Goal: Task Accomplishment & Management: Manage account settings

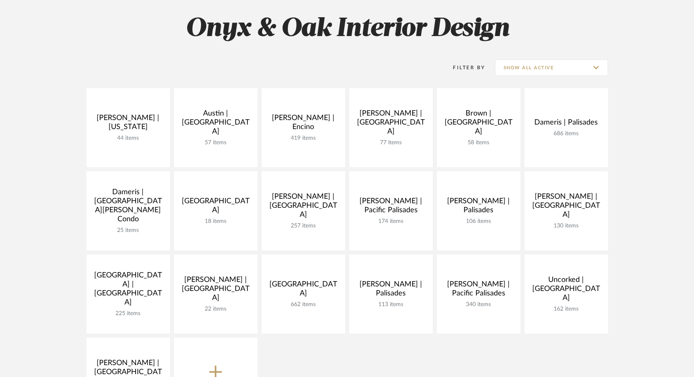
scroll to position [120, 0]
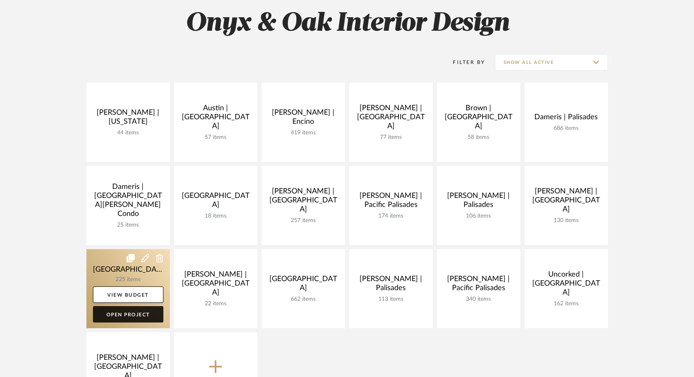
click at [136, 319] on link "Open Project" at bounding box center [128, 314] width 70 height 16
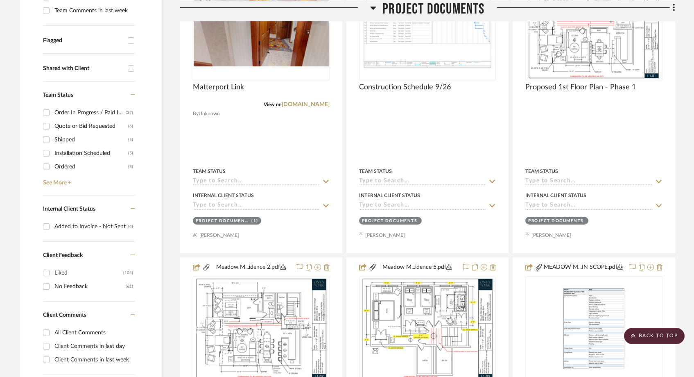
scroll to position [121, 0]
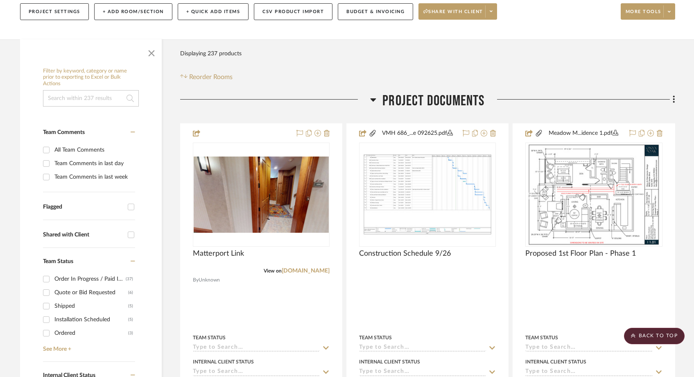
click at [96, 90] on input at bounding box center [91, 98] width 96 height 16
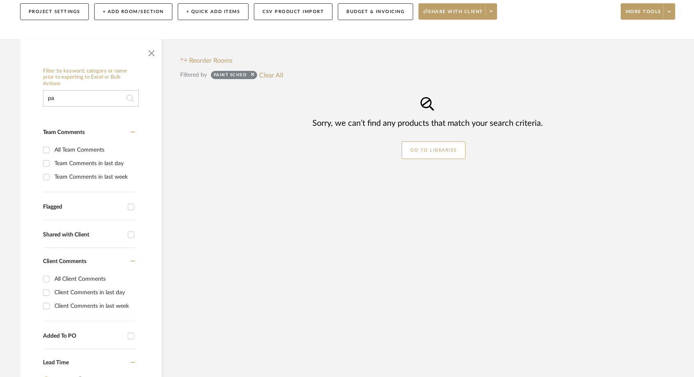
type input "p"
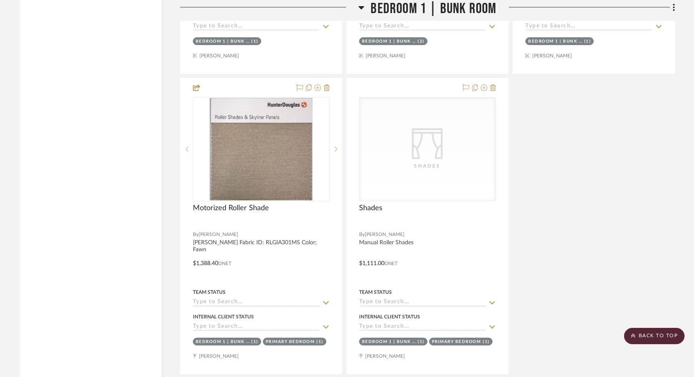
scroll to position [11657, 0]
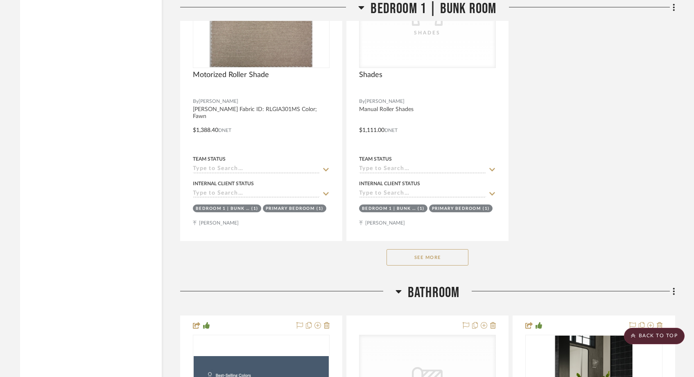
click at [396, 249] on button "See More" at bounding box center [428, 257] width 82 height 16
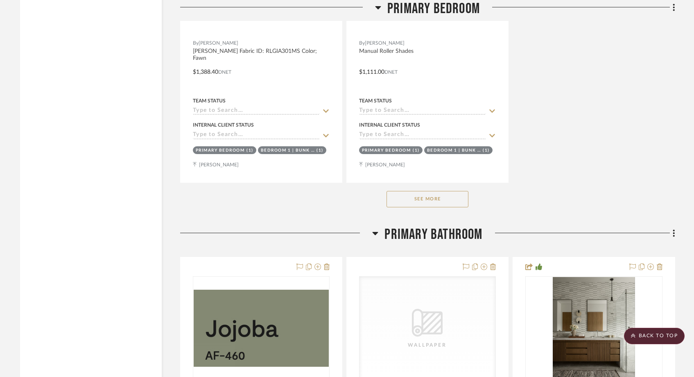
scroll to position [10111, 0]
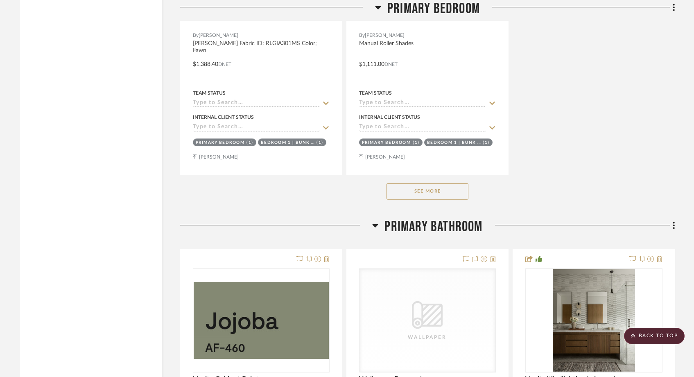
click at [419, 183] on button "See More" at bounding box center [428, 191] width 82 height 16
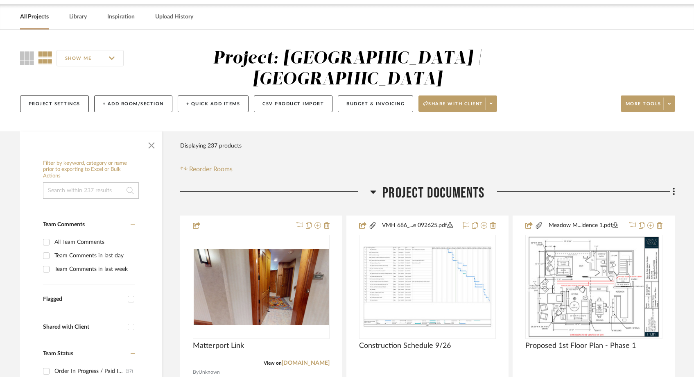
scroll to position [30, 0]
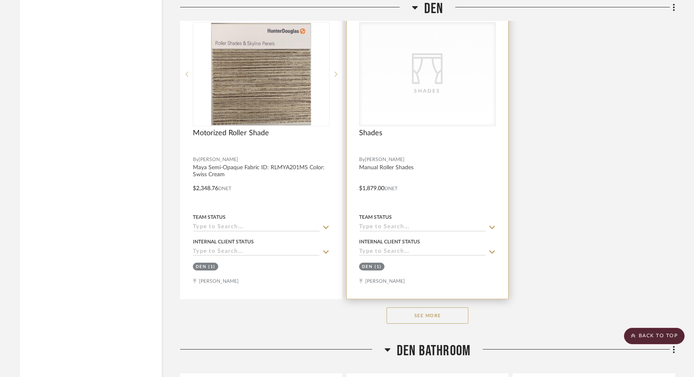
scroll to position [10511, 0]
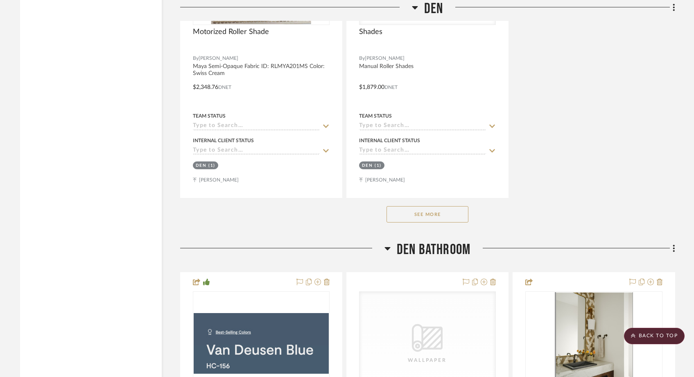
click at [414, 206] on button "See More" at bounding box center [428, 214] width 82 height 16
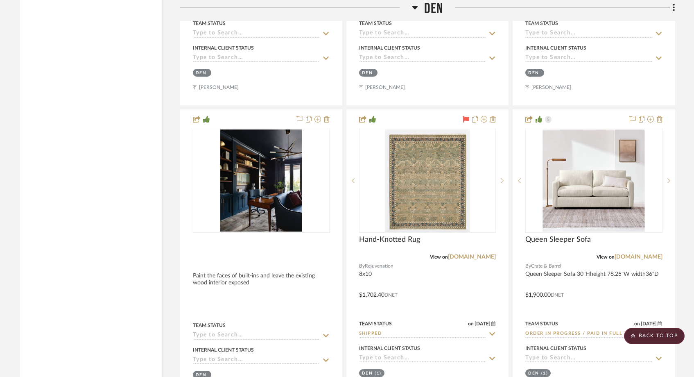
scroll to position [11203, 0]
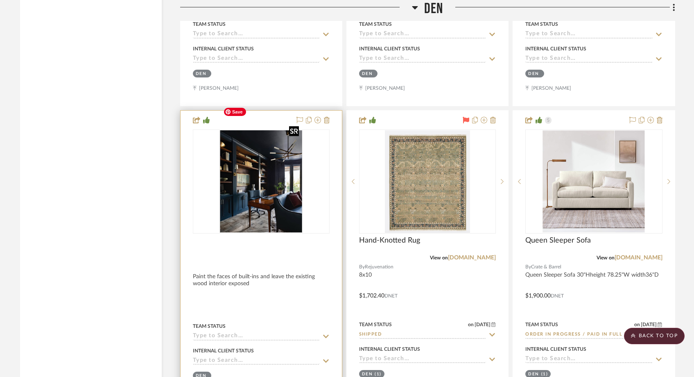
click at [231, 146] on img "0" at bounding box center [261, 181] width 82 height 102
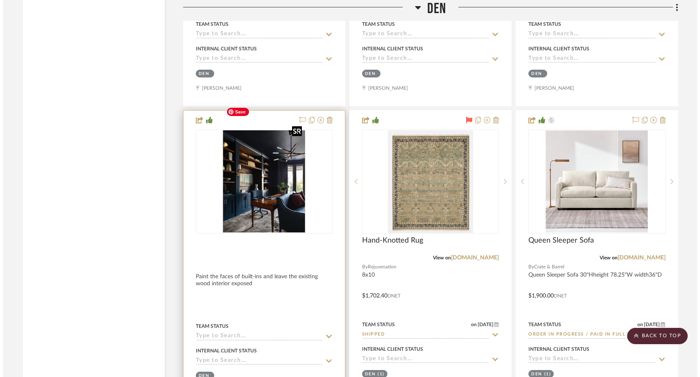
scroll to position [0, 0]
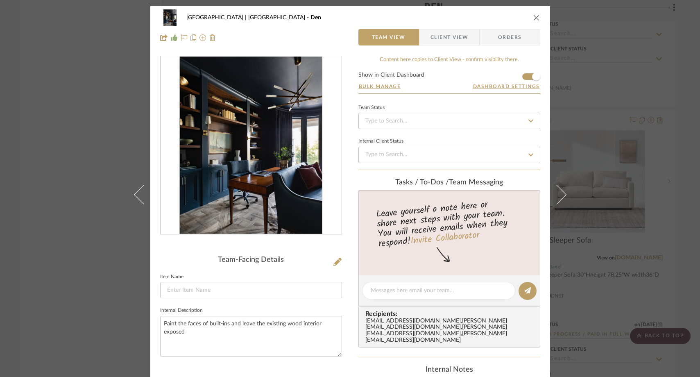
click at [229, 141] on img "0" at bounding box center [250, 146] width 143 height 178
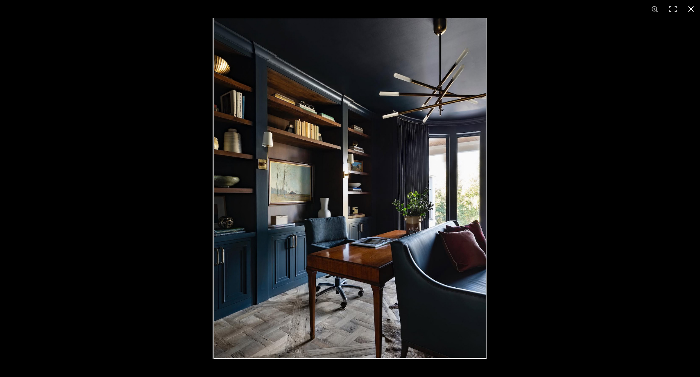
click at [694, 9] on button at bounding box center [691, 9] width 18 height 18
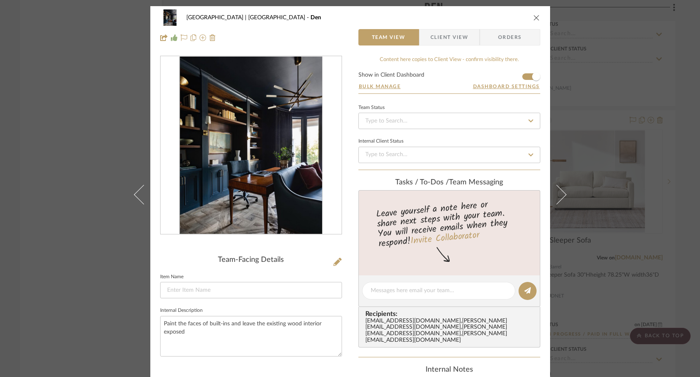
click at [113, 87] on div "Meadow Mountain | Vail Valley Den Team View Client View Orders Team-Facing Deta…" at bounding box center [350, 188] width 700 height 377
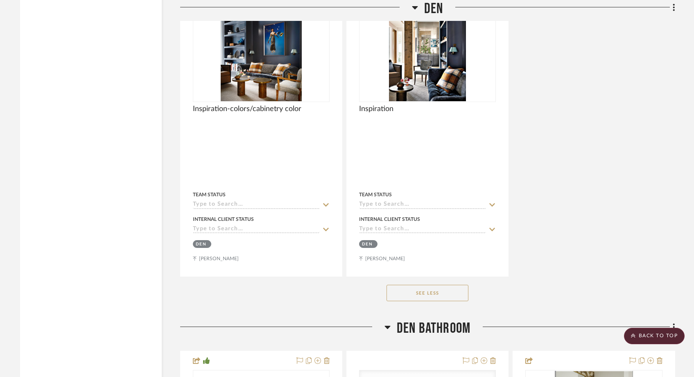
scroll to position [12551, 0]
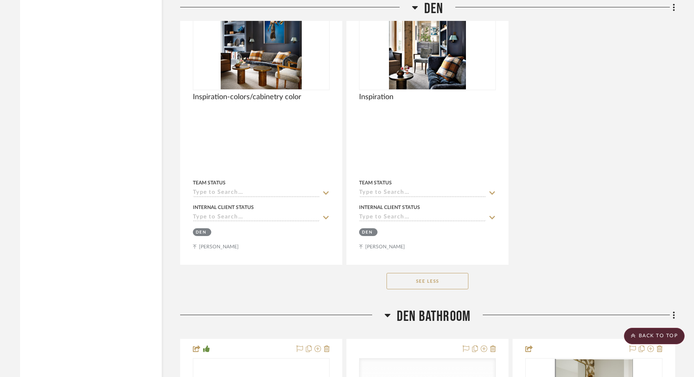
click at [432, 273] on button "See Less" at bounding box center [428, 281] width 82 height 16
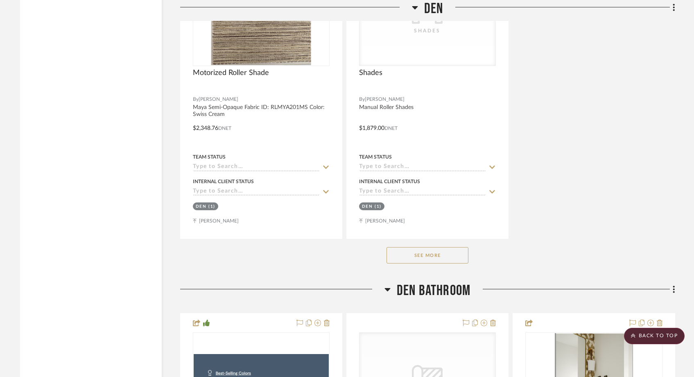
scroll to position [10471, 0]
click at [411, 247] on button "See More" at bounding box center [428, 255] width 82 height 16
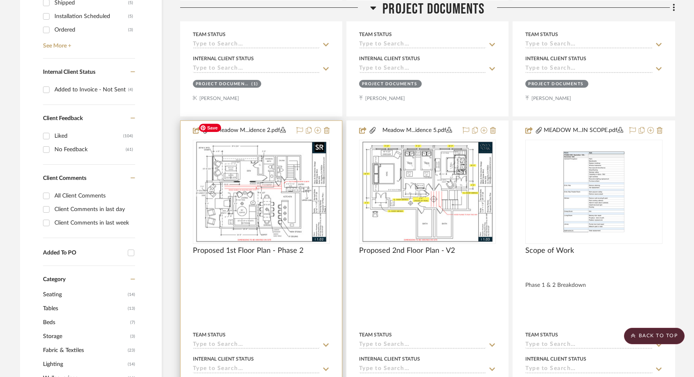
scroll to position [419, 0]
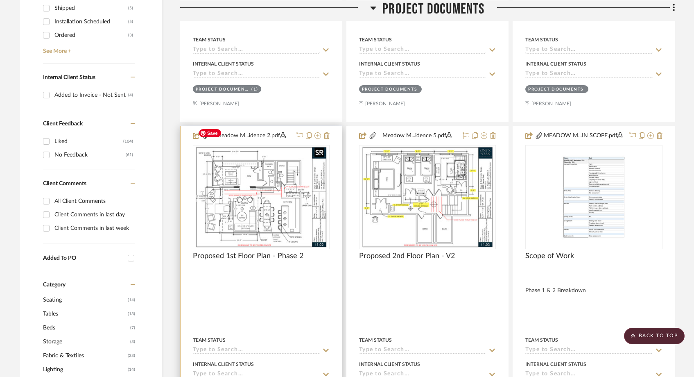
click at [265, 174] on img "0" at bounding box center [261, 197] width 133 height 102
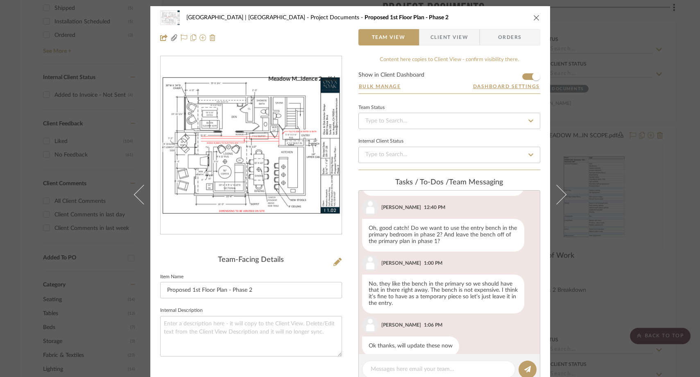
scroll to position [319, 0]
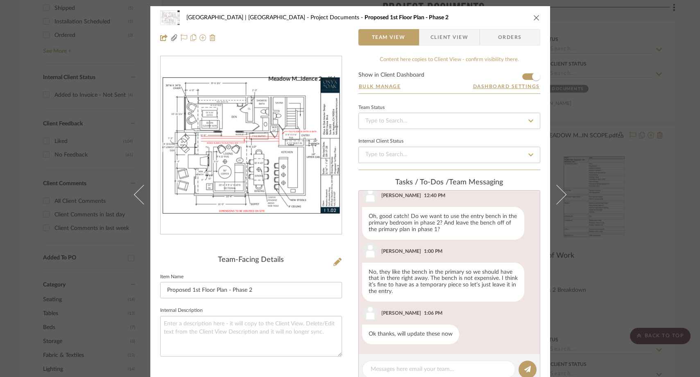
click at [291, 139] on img "0" at bounding box center [251, 145] width 181 height 140
click at [267, 161] on img "0" at bounding box center [251, 145] width 181 height 140
click at [534, 16] on icon "close" at bounding box center [536, 17] width 7 height 7
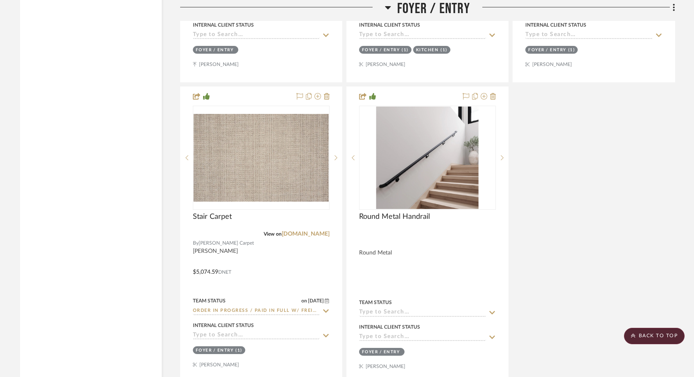
scroll to position [2942, 0]
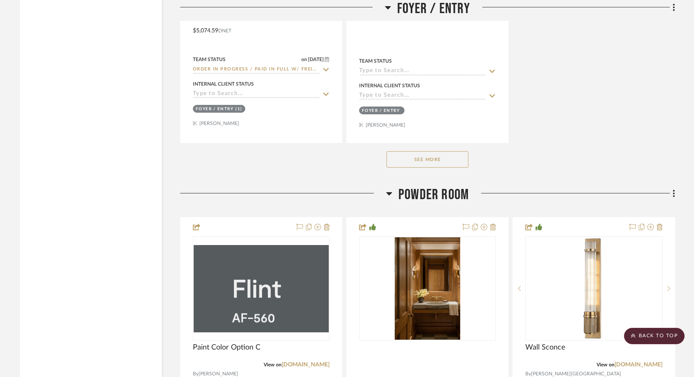
click at [426, 151] on button "See More" at bounding box center [428, 159] width 82 height 16
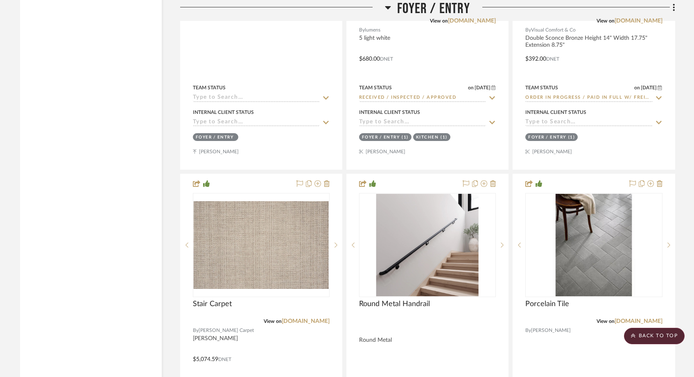
scroll to position [2620, 0]
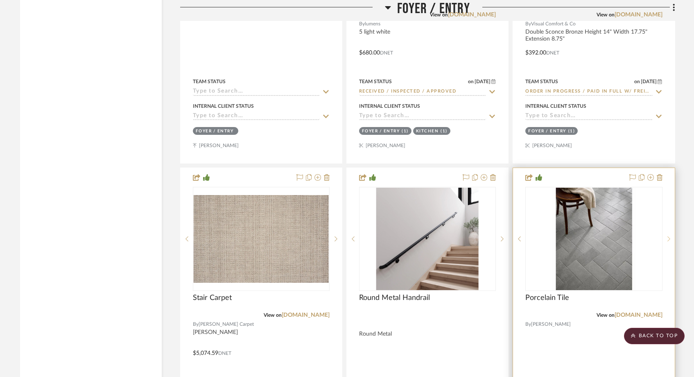
click at [669, 236] on icon at bounding box center [669, 238] width 3 height 5
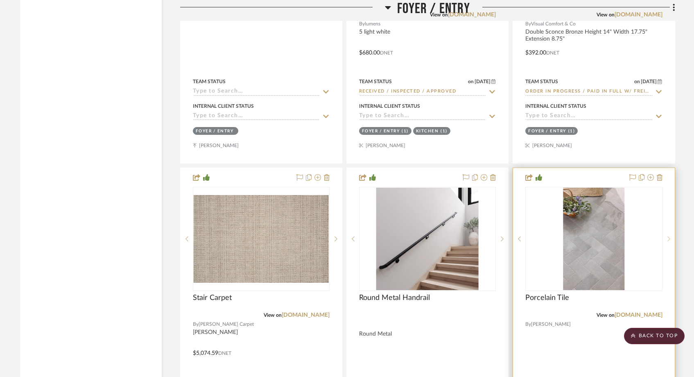
click at [669, 236] on icon at bounding box center [669, 238] width 3 height 5
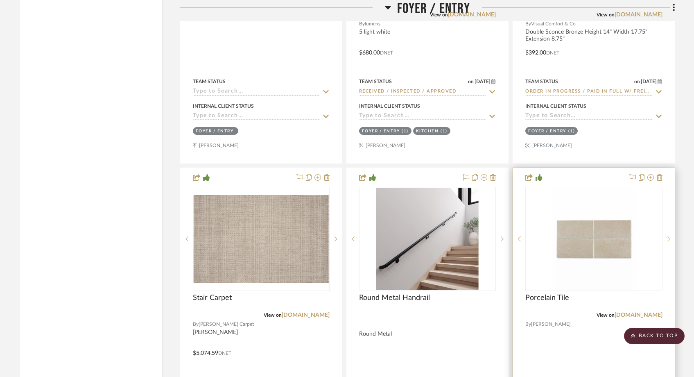
click at [669, 236] on icon at bounding box center [669, 238] width 3 height 5
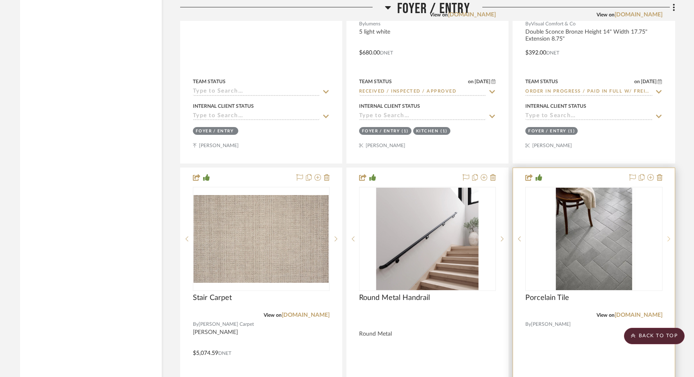
click at [669, 236] on icon at bounding box center [669, 238] width 3 height 5
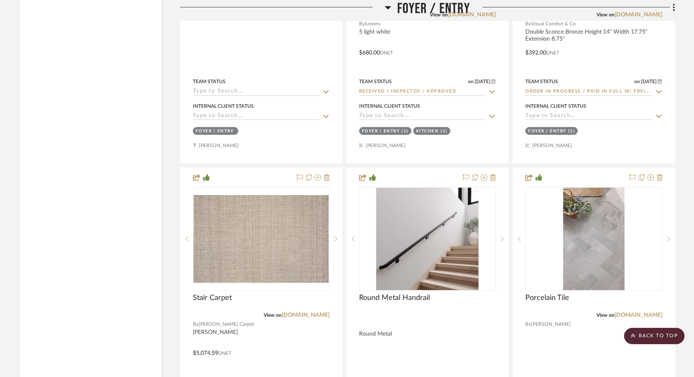
drag, startPoint x: 583, startPoint y: 235, endPoint x: 144, endPoint y: 1, distance: 497.2
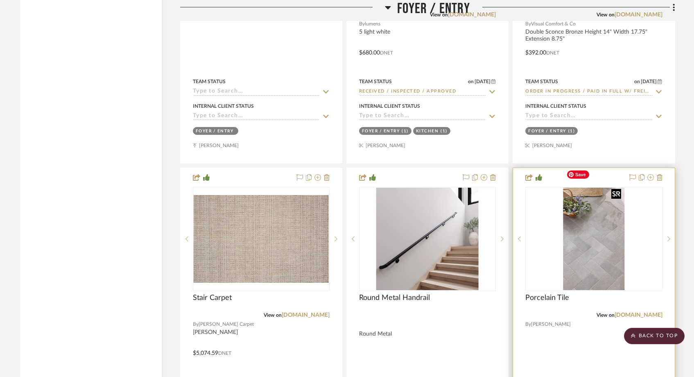
click at [608, 229] on img "1" at bounding box center [593, 239] width 61 height 102
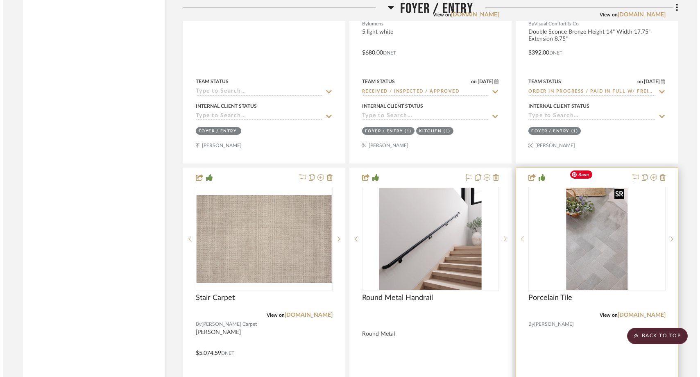
scroll to position [0, 0]
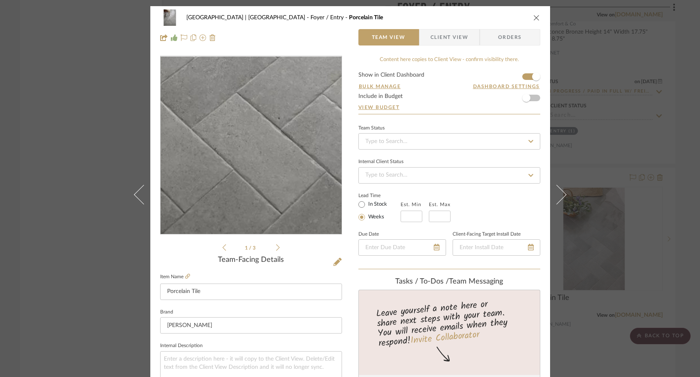
click at [250, 200] on img "0" at bounding box center [250, 146] width 145 height 178
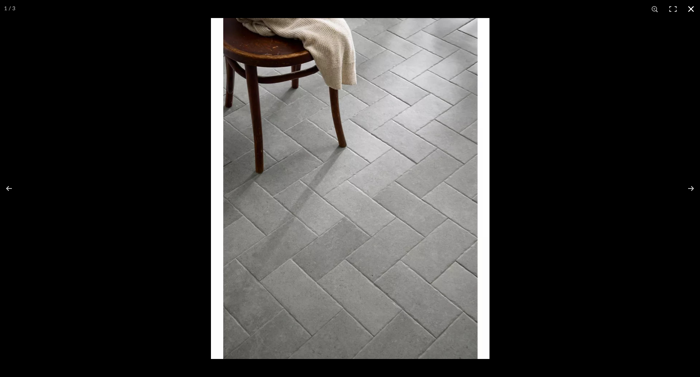
click at [691, 13] on button at bounding box center [691, 9] width 18 height 18
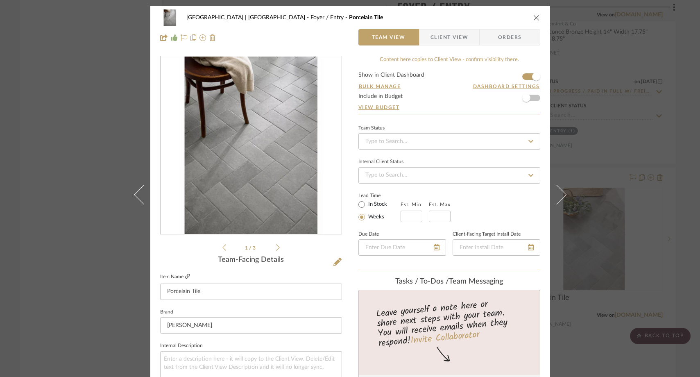
click at [185, 276] on icon at bounding box center [187, 276] width 5 height 5
click at [533, 16] on icon "close" at bounding box center [536, 17] width 7 height 7
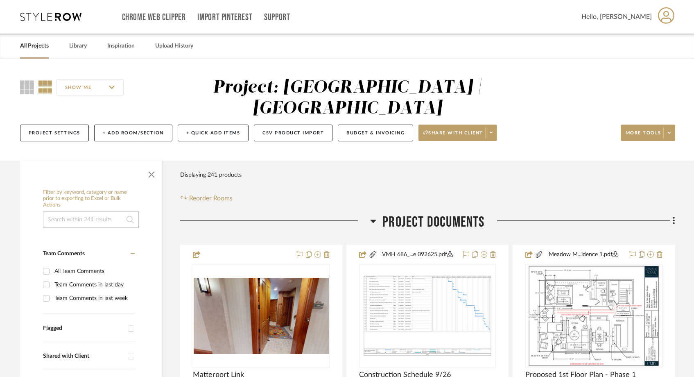
click at [86, 211] on input at bounding box center [91, 219] width 96 height 16
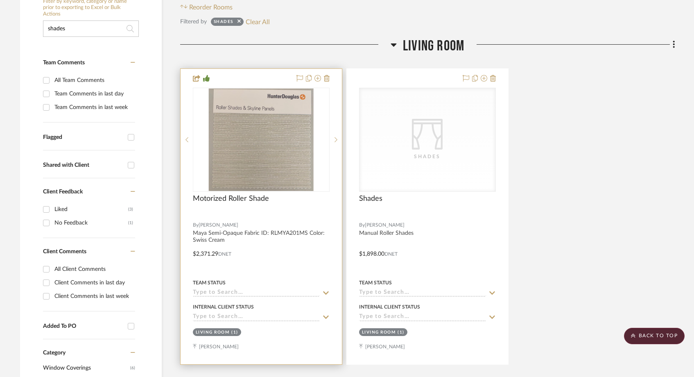
scroll to position [171, 0]
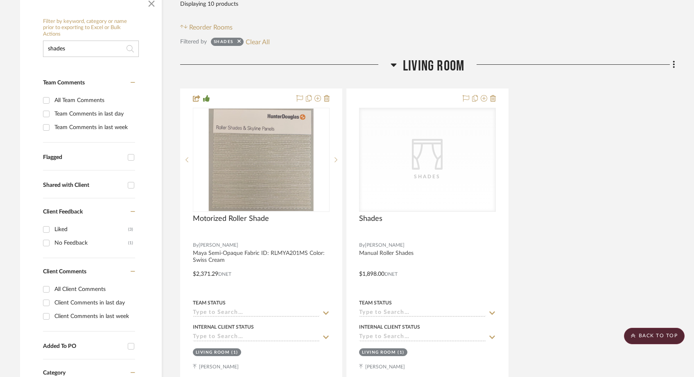
type input "shades"
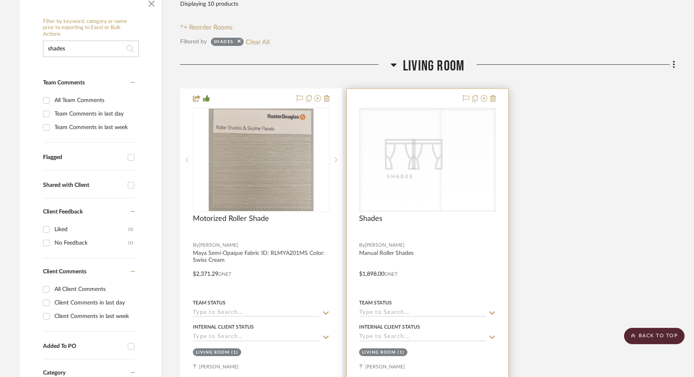
click at [398, 179] on div "CategoryIconFabrics Created with Sketch. Shades CategoryIconFabrics Created wit…" at bounding box center [427, 160] width 137 height 104
click at [391, 149] on div "CategoryIconFabrics Created with Sketch. Shades" at bounding box center [428, 159] width 136 height 103
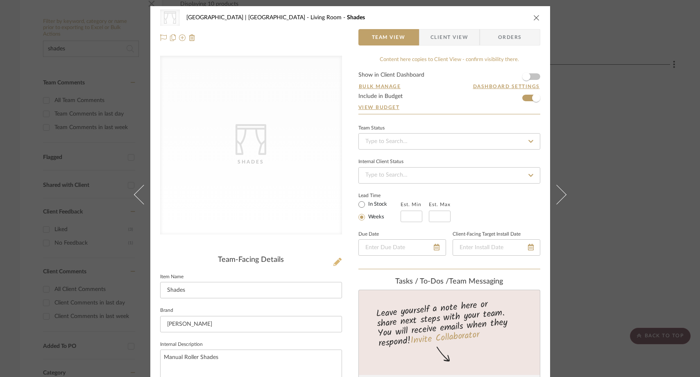
click at [335, 261] on icon at bounding box center [337, 262] width 8 height 8
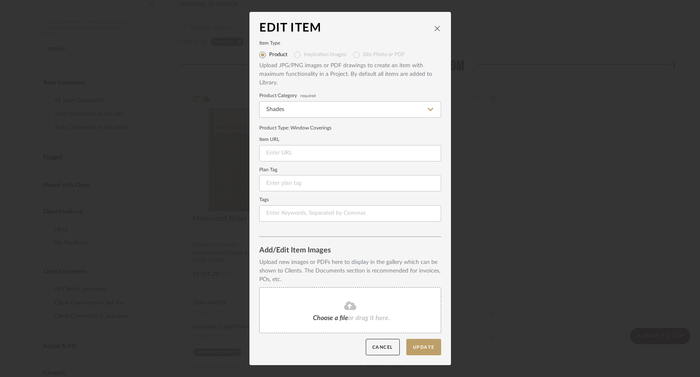
click at [375, 311] on div "Choose a file or drag it here." at bounding box center [350, 310] width 182 height 46
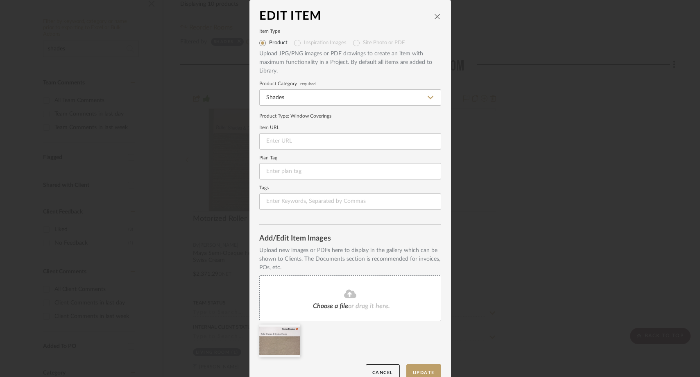
scroll to position [14, 0]
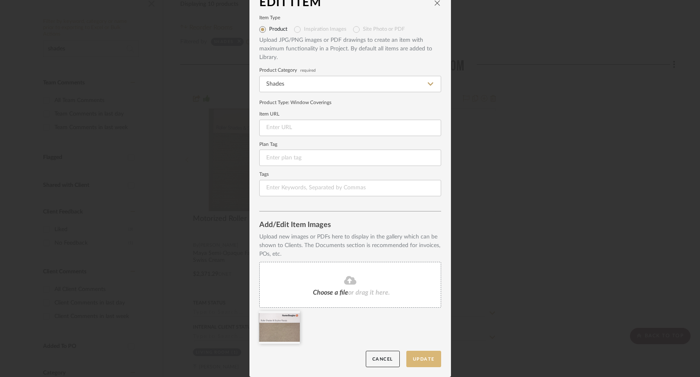
click at [414, 359] on button "Update" at bounding box center [423, 359] width 35 height 17
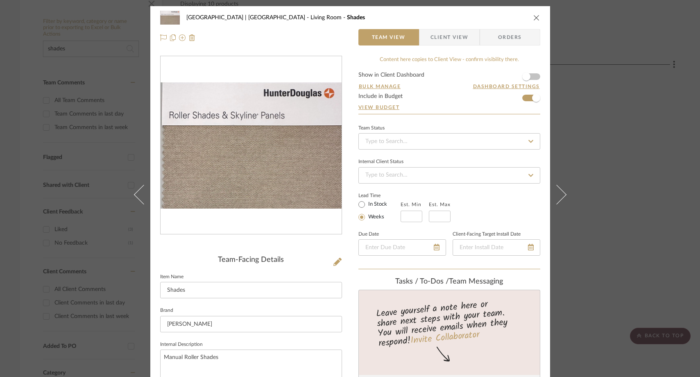
click at [534, 17] on icon "close" at bounding box center [536, 17] width 7 height 7
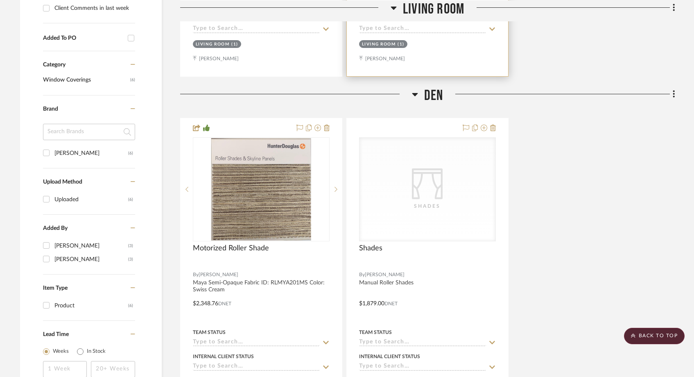
scroll to position [499, 0]
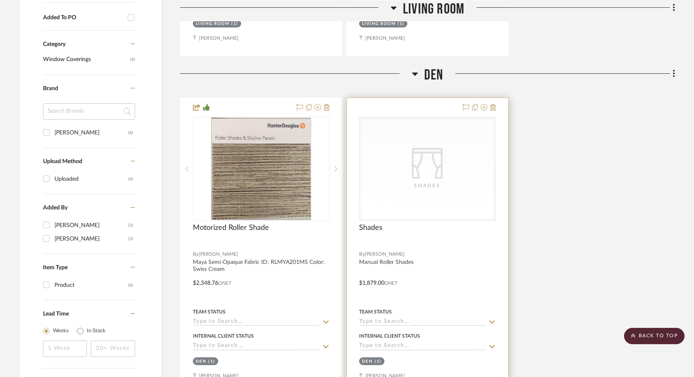
click at [409, 181] on div "Shades" at bounding box center [428, 185] width 82 height 8
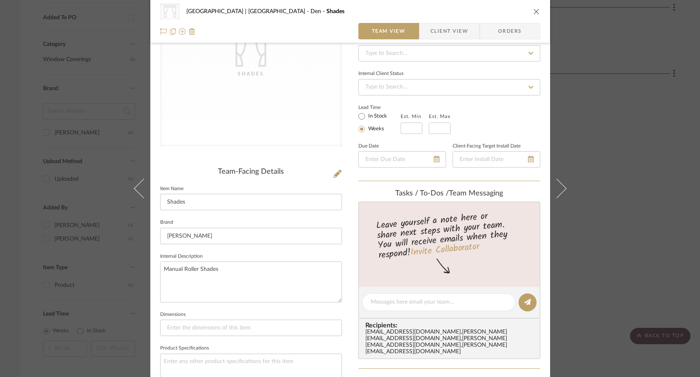
scroll to position [72, 0]
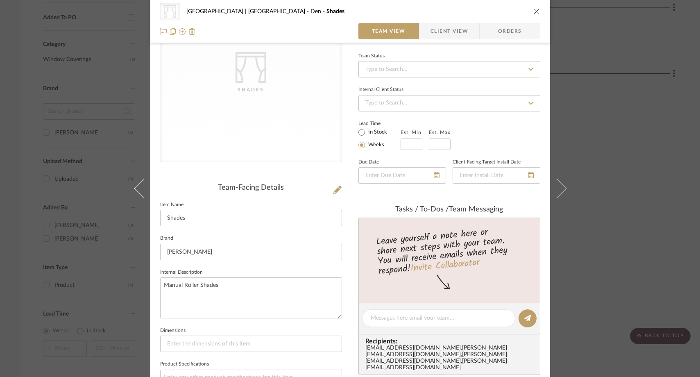
click at [301, 149] on div "CategoryIconFabrics Created with Sketch. Shades" at bounding box center [251, 73] width 182 height 179
click at [336, 192] on icon at bounding box center [337, 190] width 8 height 8
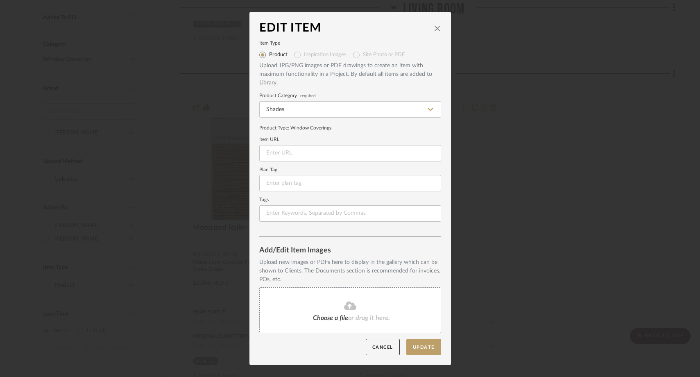
click at [322, 303] on fa-icon at bounding box center [350, 306] width 75 height 11
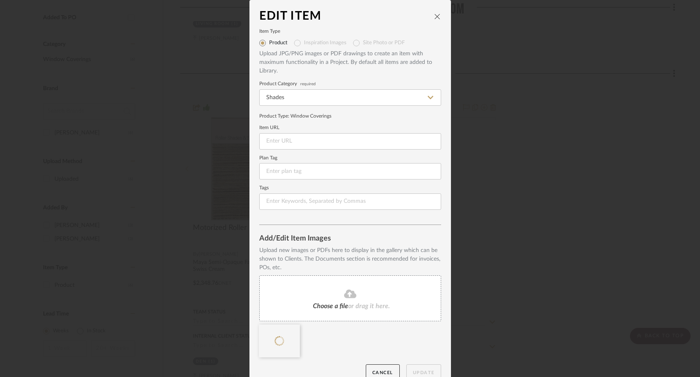
scroll to position [14, 0]
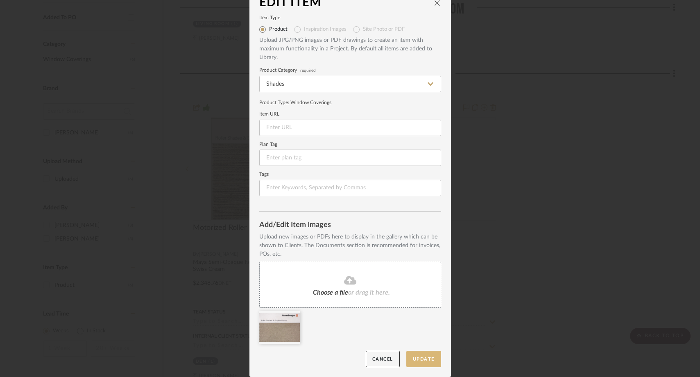
click at [420, 357] on button "Update" at bounding box center [423, 359] width 35 height 17
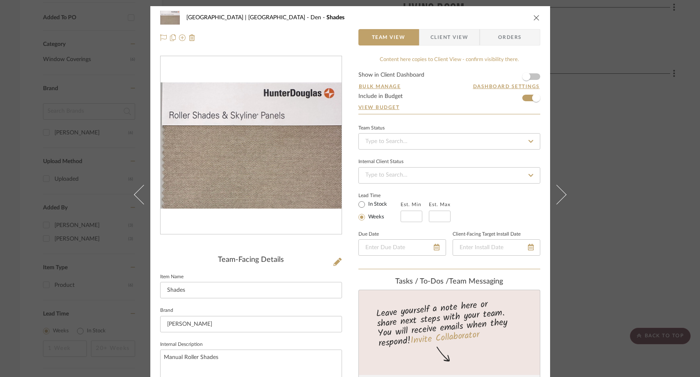
click at [533, 16] on icon "close" at bounding box center [536, 17] width 7 height 7
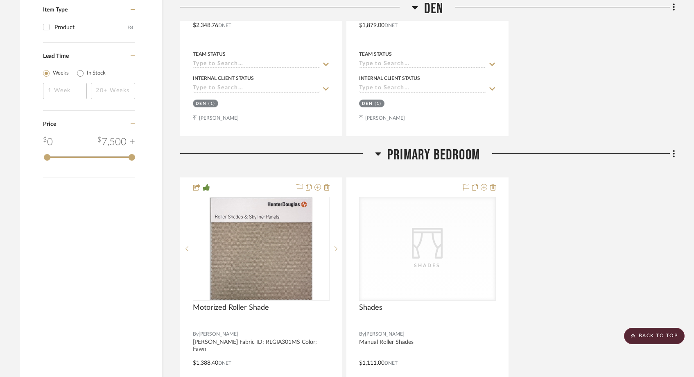
scroll to position [757, 0]
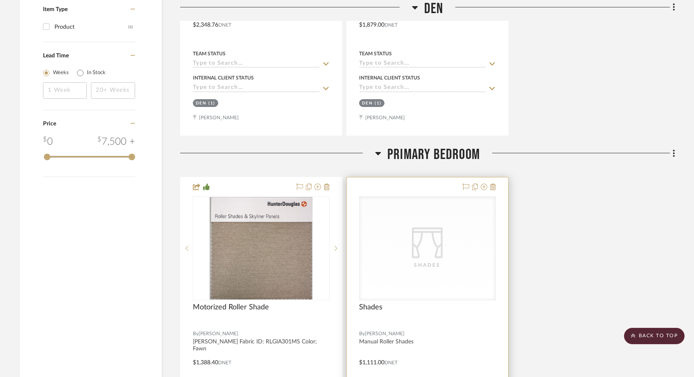
click at [0, 0] on div "Shades" at bounding box center [0, 0] width 0 height 0
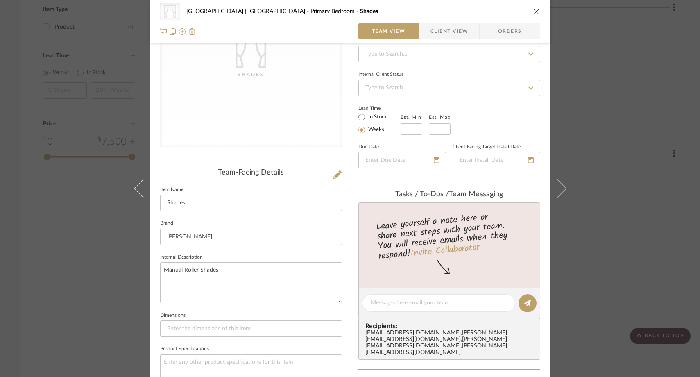
scroll to position [84, 0]
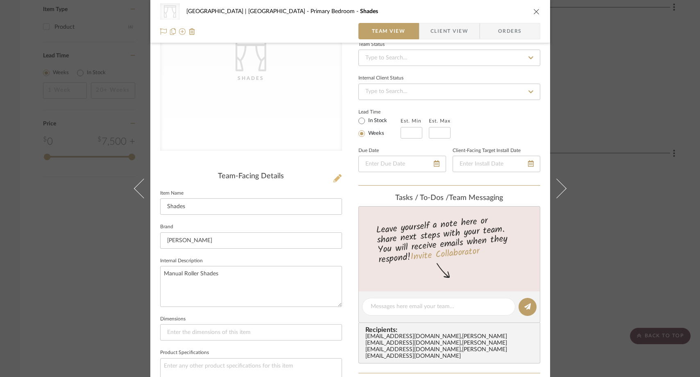
click at [334, 180] on icon at bounding box center [337, 178] width 8 height 8
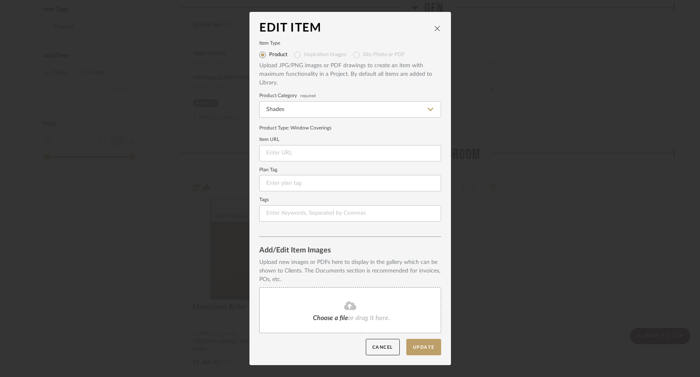
click at [319, 296] on div "Choose a file or drag it here." at bounding box center [350, 310] width 182 height 46
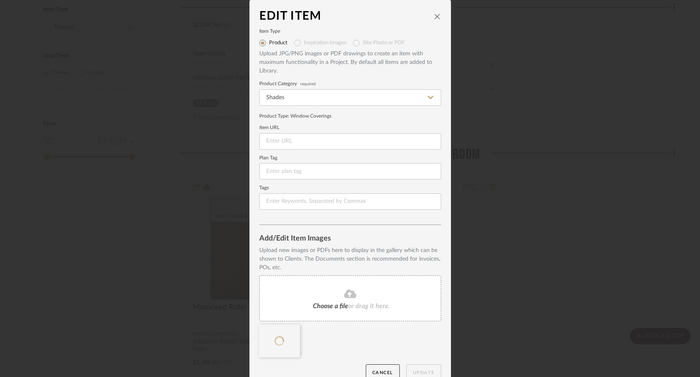
scroll to position [14, 0]
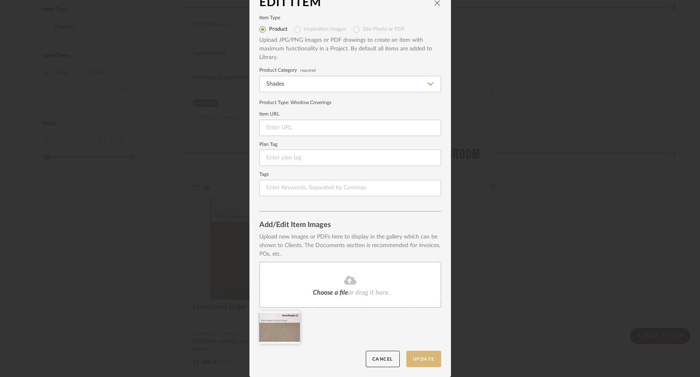
click at [416, 360] on button "Update" at bounding box center [423, 359] width 35 height 17
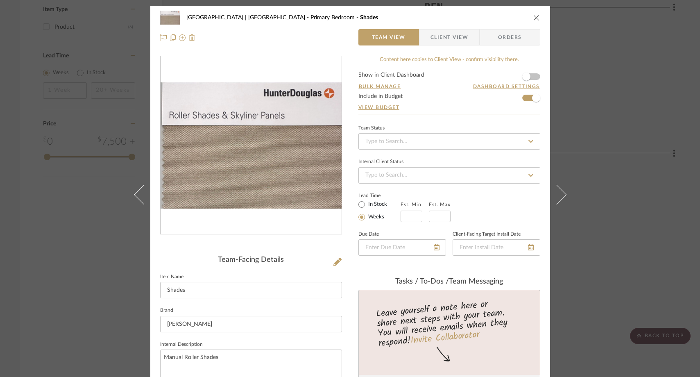
click at [621, 91] on div "Meadow Mountain | Vail Valley Primary Bedroom Shades Team View Client View Orde…" at bounding box center [350, 188] width 700 height 377
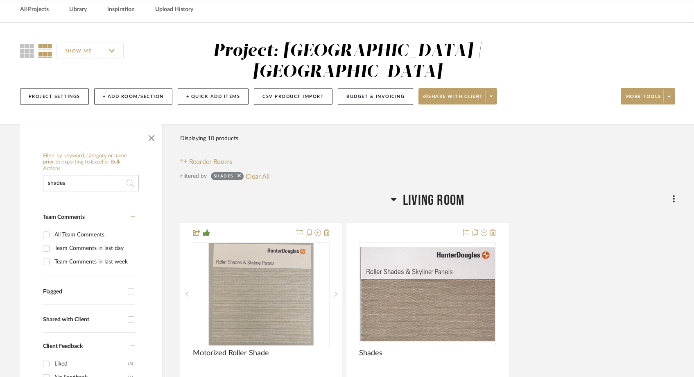
scroll to position [39, 0]
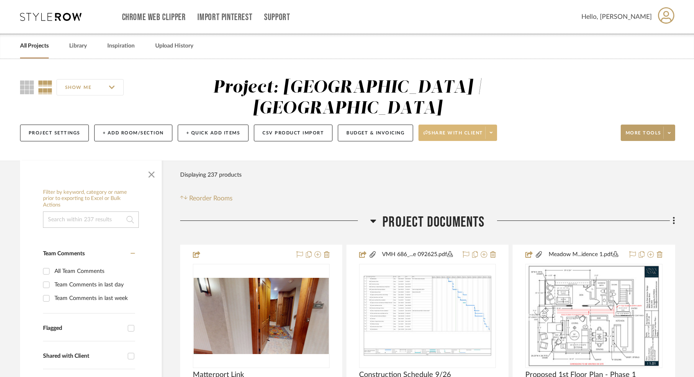
click at [495, 127] on span at bounding box center [490, 133] width 11 height 12
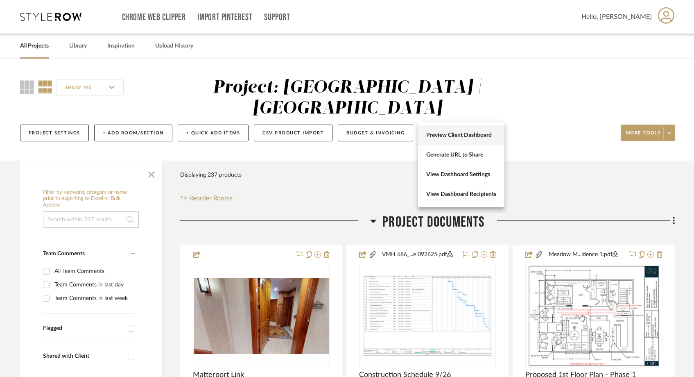
click at [471, 137] on span "Preview Client Dashboard" at bounding box center [461, 135] width 70 height 7
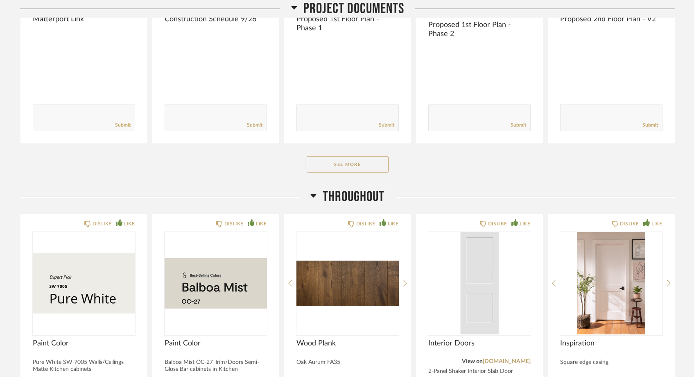
scroll to position [286, 0]
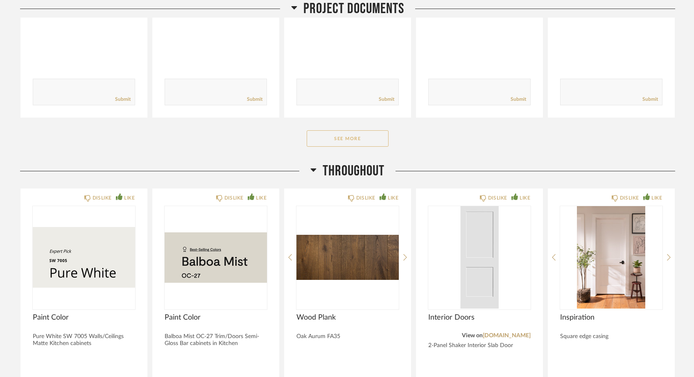
click at [369, 141] on button "See More" at bounding box center [348, 138] width 82 height 16
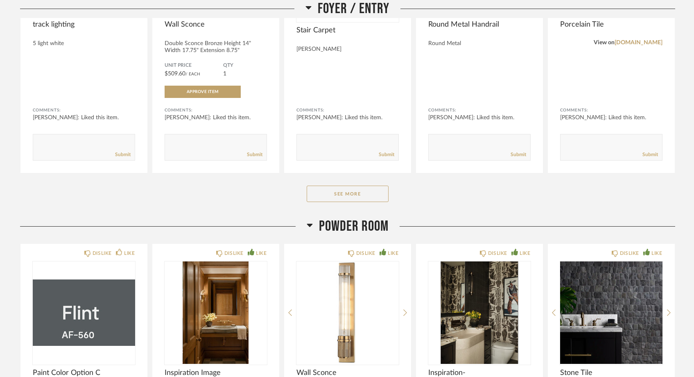
scroll to position [1430, 0]
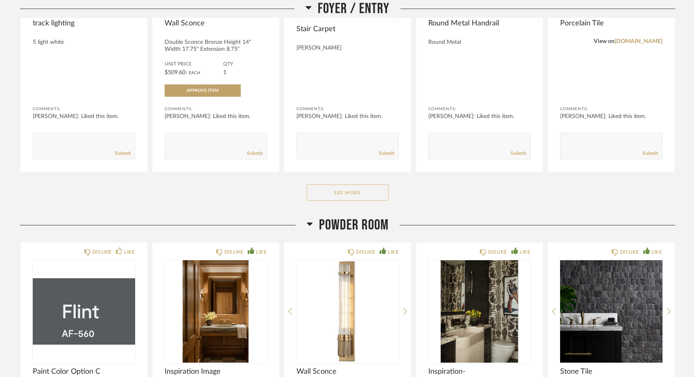
click at [352, 188] on button "See More" at bounding box center [348, 192] width 82 height 16
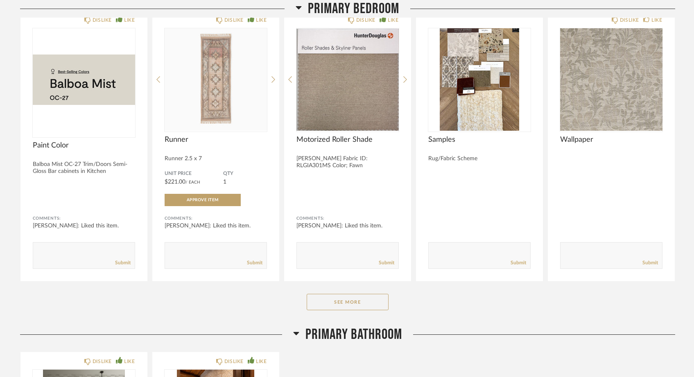
scroll to position [4813, 0]
